Goal: Obtain resource: Obtain resource

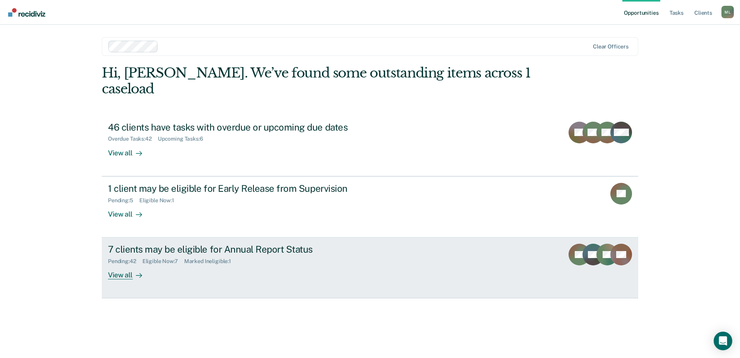
click at [186, 243] on div "7 clients may be eligible for Annual Report Status" at bounding box center [244, 248] width 272 height 11
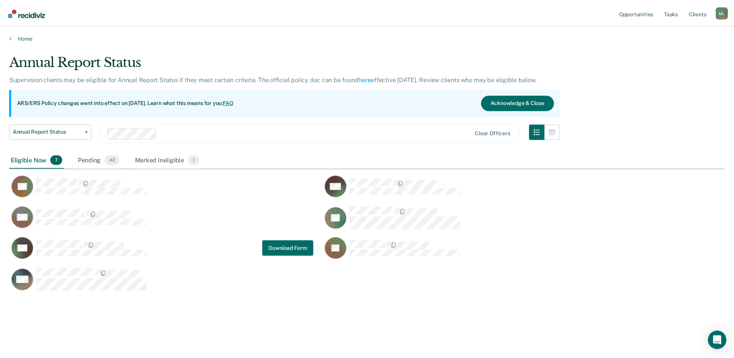
scroll to position [240, 716]
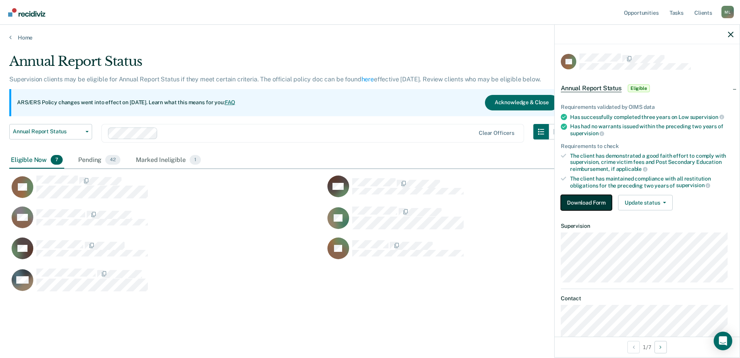
click at [582, 203] on button "Download Form" at bounding box center [586, 202] width 51 height 15
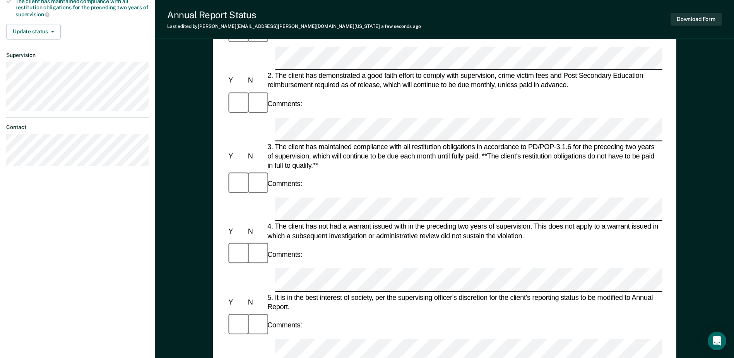
scroll to position [194, 0]
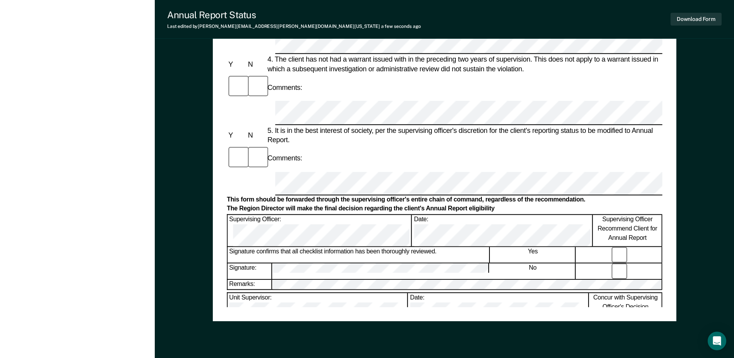
scroll to position [348, 0]
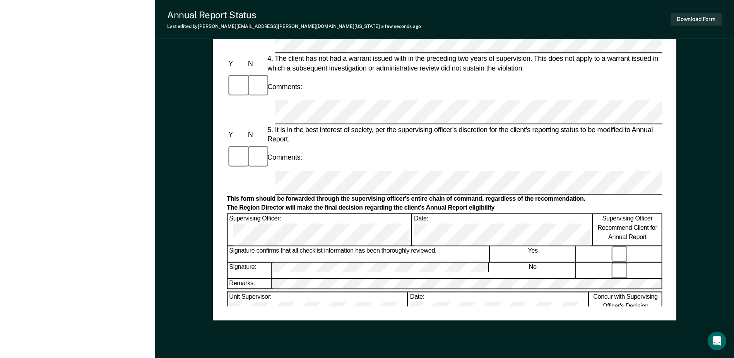
click at [369, 295] on div "Annual Reporting Checklist, Recommendation, and Determination Form Clients who …" at bounding box center [444, 18] width 435 height 576
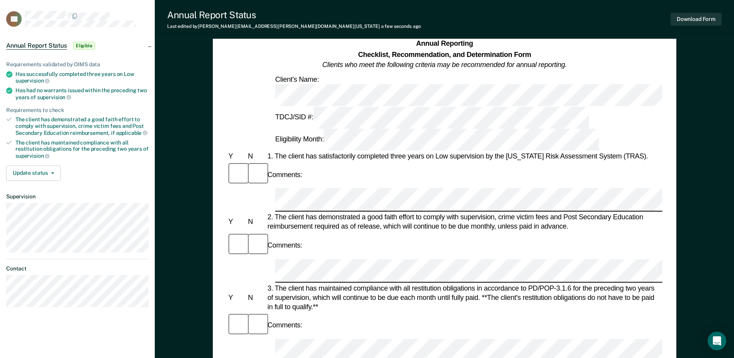
scroll to position [39, 0]
click at [698, 17] on button "Download Form" at bounding box center [696, 19] width 51 height 13
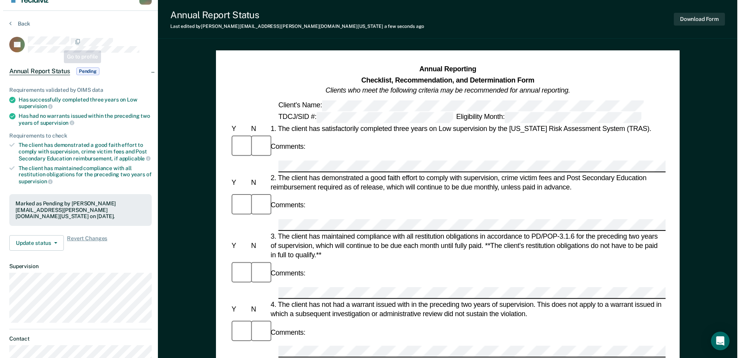
scroll to position [0, 0]
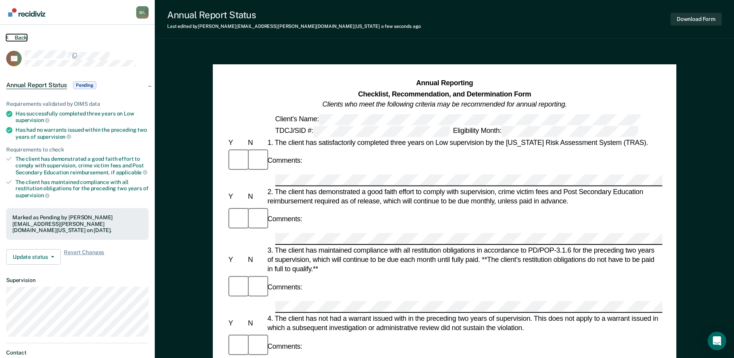
click at [15, 38] on button "Back" at bounding box center [16, 37] width 21 height 7
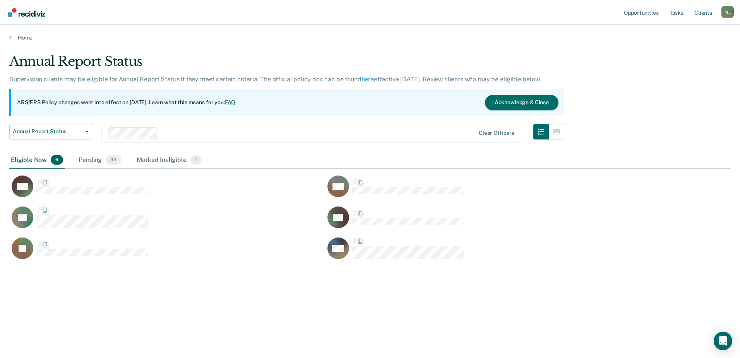
scroll to position [240, 716]
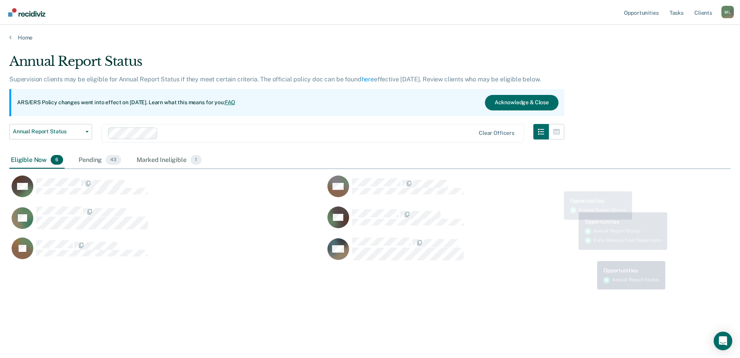
click at [594, 291] on div "Annual Report Status Supervision clients may be eligible for Annual Report Stat…" at bounding box center [370, 176] width 722 height 246
